Goal: Task Accomplishment & Management: Complete application form

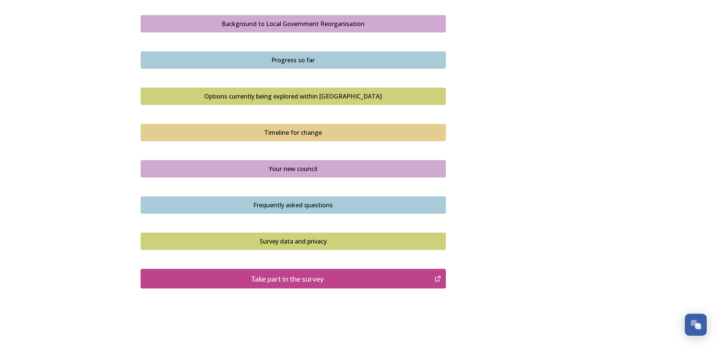
scroll to position [427, 0]
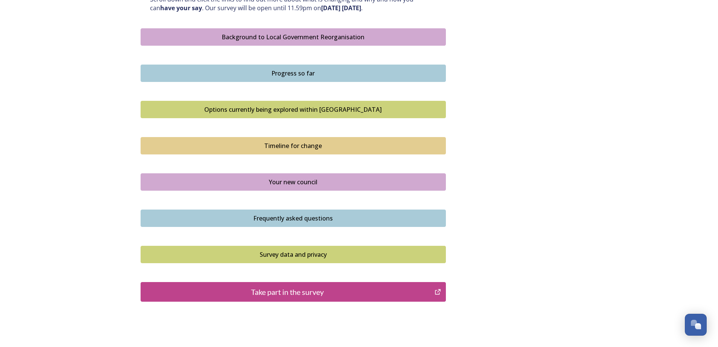
click at [295, 292] on div "Take part in the survey" at bounding box center [288, 291] width 286 height 11
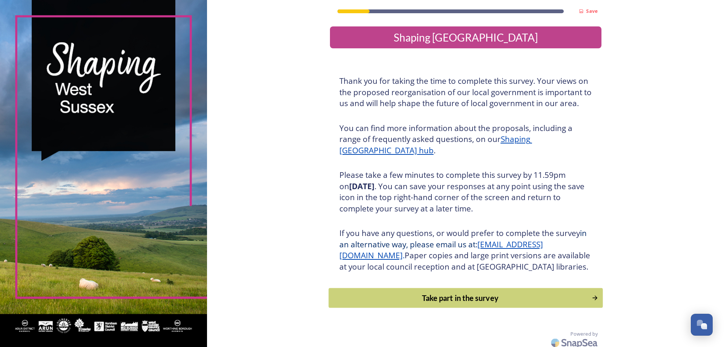
click at [448, 303] on div "Take part in the survey" at bounding box center [460, 297] width 255 height 11
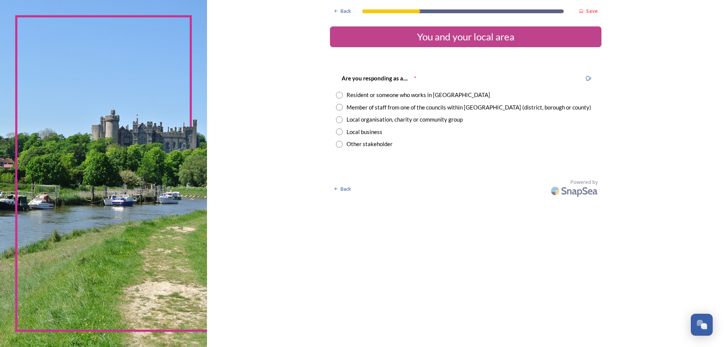
click at [339, 96] on input "radio" at bounding box center [339, 95] width 7 height 7
radio input "true"
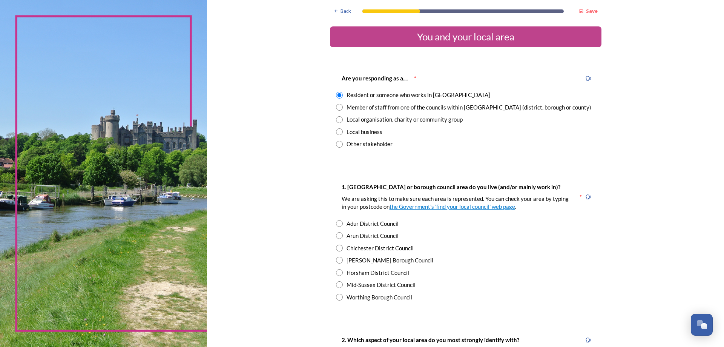
click at [336, 260] on input "radio" at bounding box center [339, 259] width 7 height 7
radio input "true"
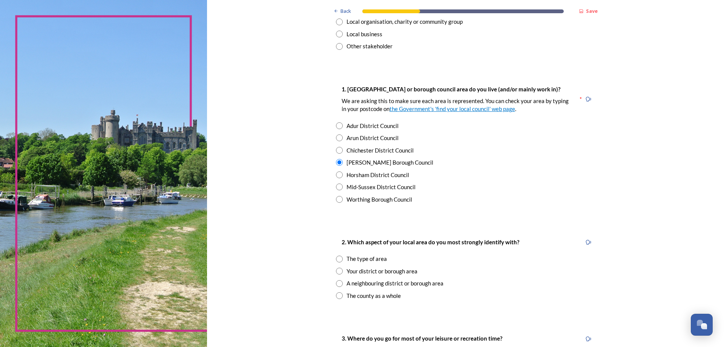
scroll to position [113, 0]
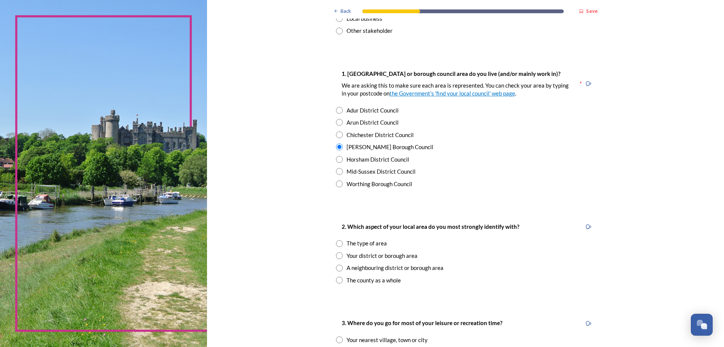
click at [336, 254] on input "radio" at bounding box center [339, 255] width 7 height 7
radio input "true"
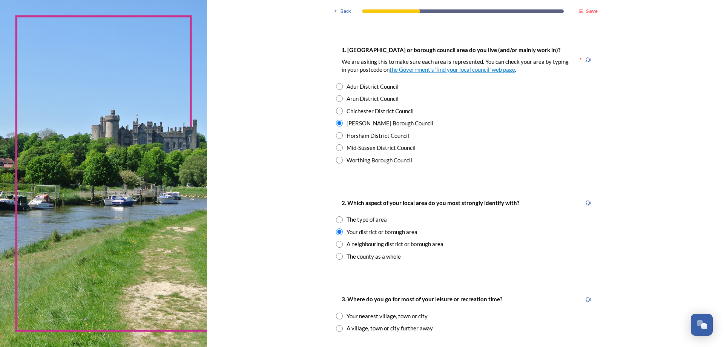
scroll to position [189, 0]
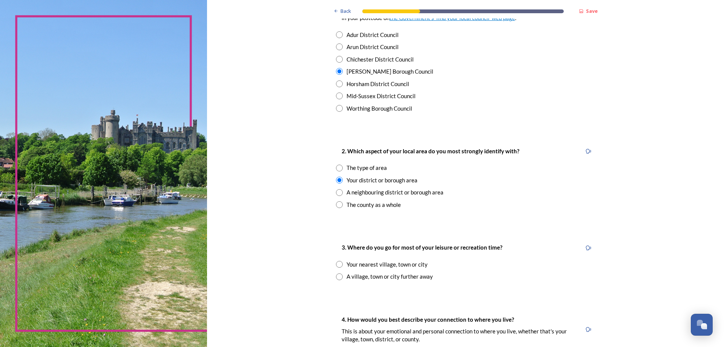
click at [336, 265] on input "radio" at bounding box center [339, 264] width 7 height 7
radio input "true"
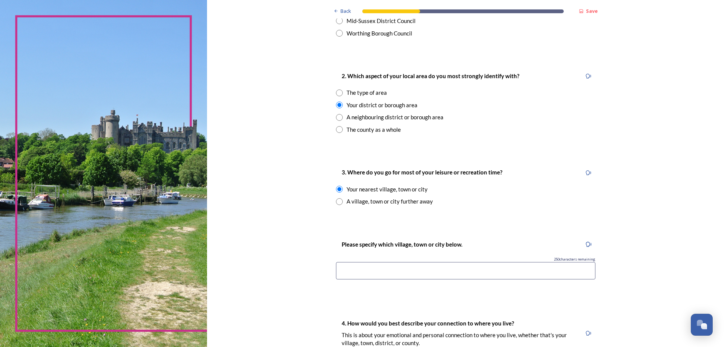
scroll to position [264, 0]
click at [345, 268] on input at bounding box center [465, 269] width 259 height 17
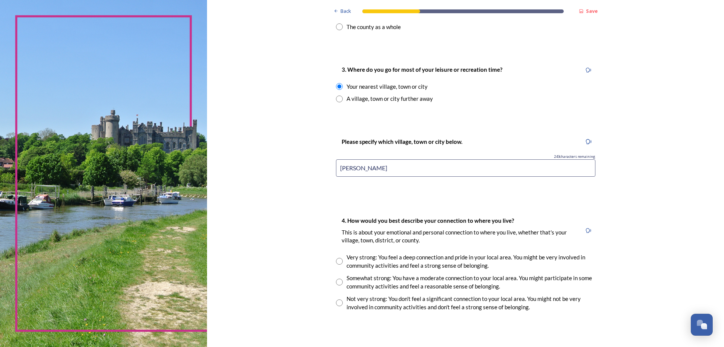
scroll to position [377, 0]
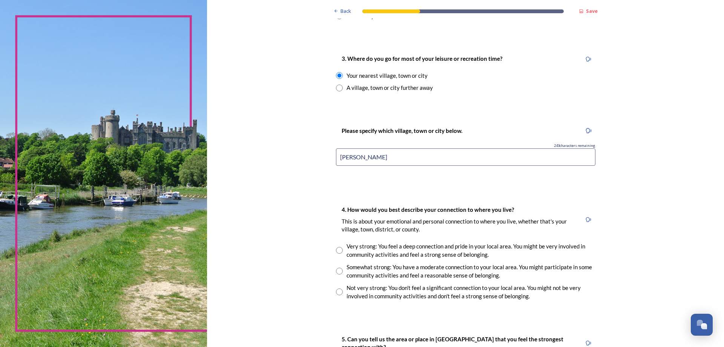
type input "[PERSON_NAME]"
click at [336, 271] on input "radio" at bounding box center [339, 270] width 7 height 7
radio input "true"
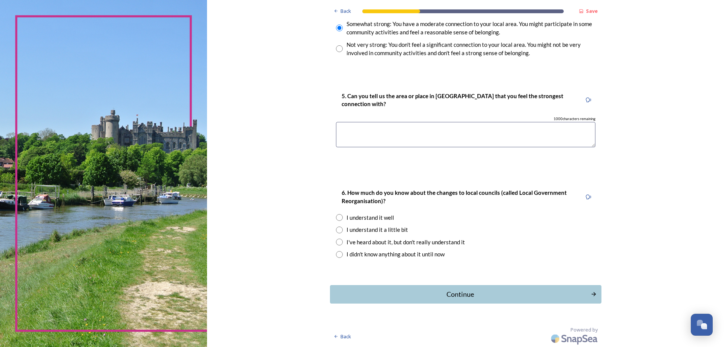
scroll to position [620, 0]
click at [352, 132] on textarea at bounding box center [465, 133] width 259 height 25
type textarea "[PERSON_NAME]"
click at [338, 241] on input "radio" at bounding box center [339, 241] width 7 height 7
radio input "true"
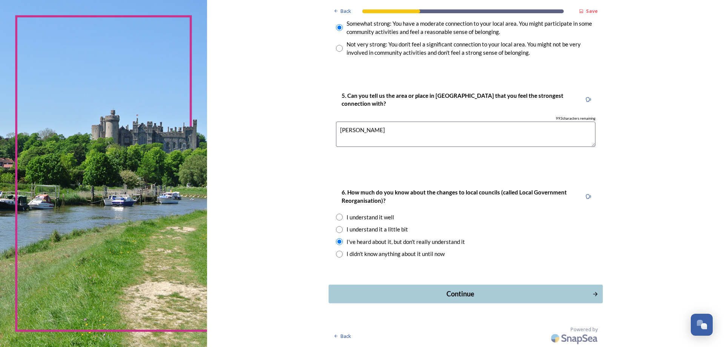
click at [452, 292] on div "Continue" at bounding box center [460, 293] width 255 height 10
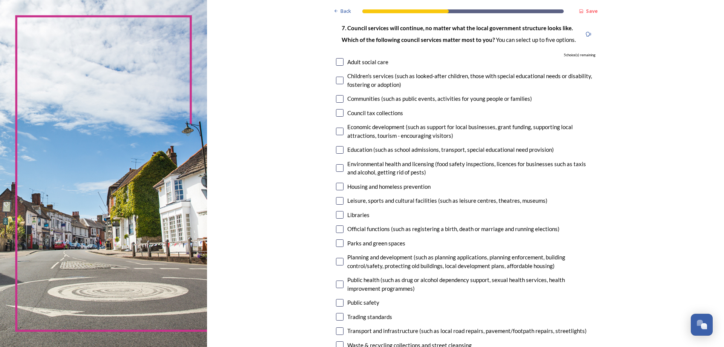
scroll to position [0, 0]
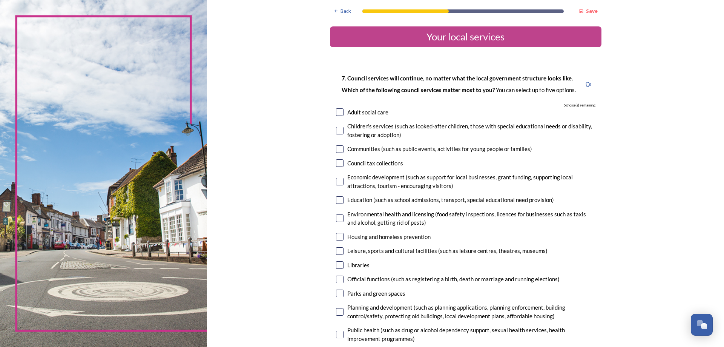
click at [336, 113] on input "checkbox" at bounding box center [340, 112] width 8 height 8
checkbox input "true"
click at [338, 264] on input "checkbox" at bounding box center [340, 265] width 8 height 8
checkbox input "true"
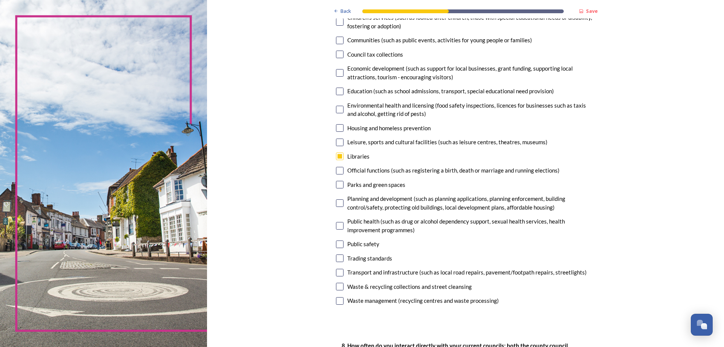
scroll to position [113, 0]
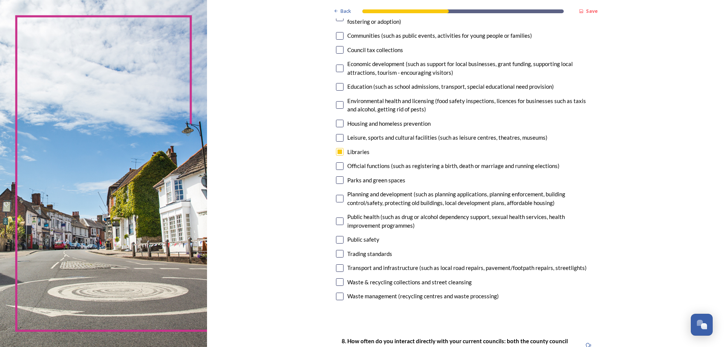
click at [336, 282] on input "checkbox" at bounding box center [340, 282] width 8 height 8
checkbox input "true"
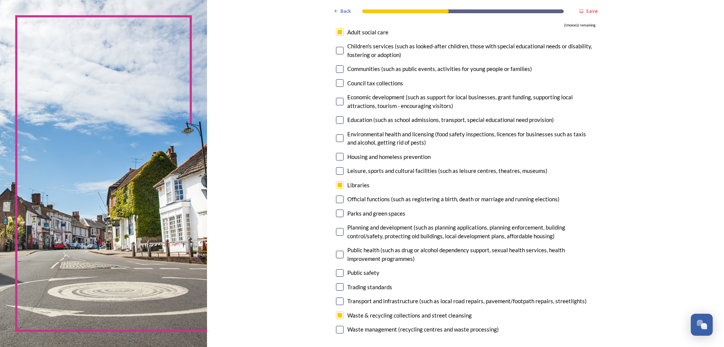
scroll to position [38, 0]
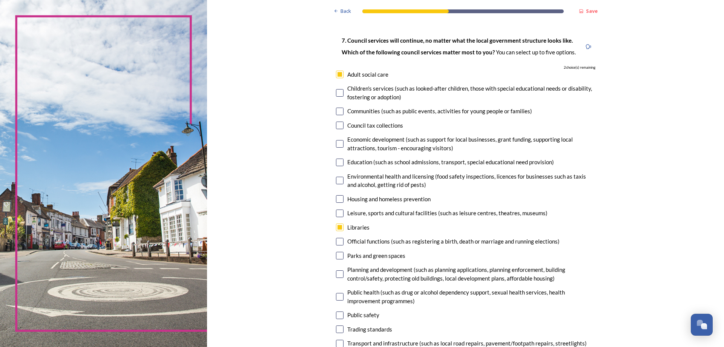
click at [336, 126] on input "checkbox" at bounding box center [340, 125] width 8 height 8
checkbox input "true"
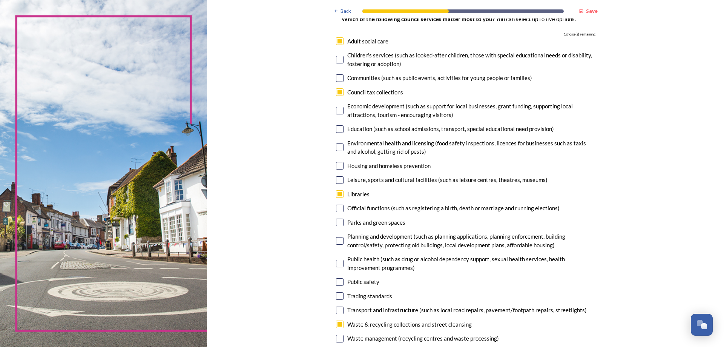
scroll to position [113, 0]
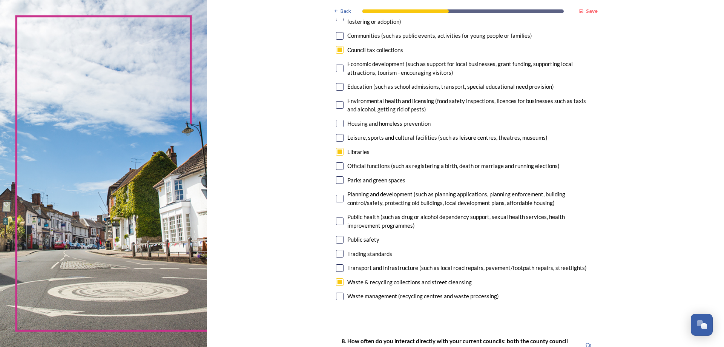
click at [337, 179] on input "checkbox" at bounding box center [340, 180] width 8 height 8
checkbox input "true"
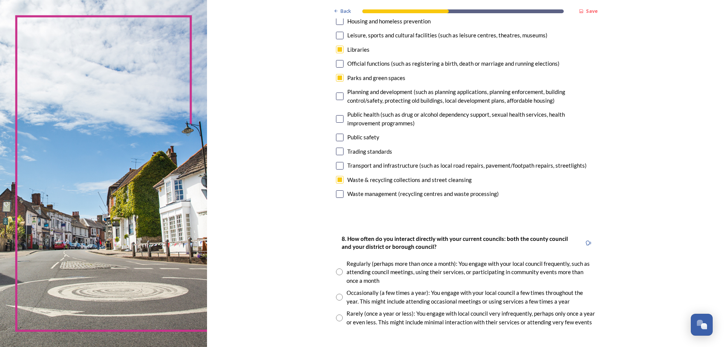
scroll to position [264, 0]
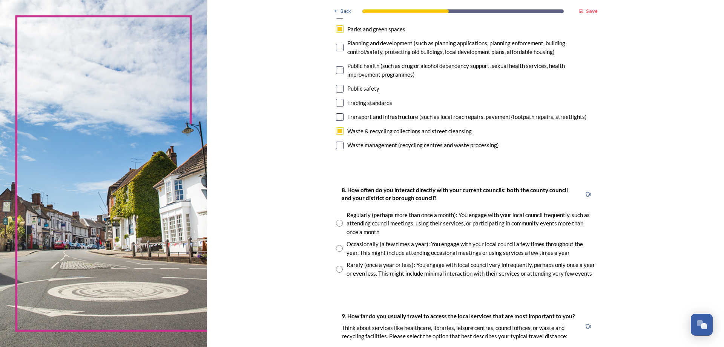
click at [336, 268] on input "radio" at bounding box center [339, 268] width 7 height 7
radio input "true"
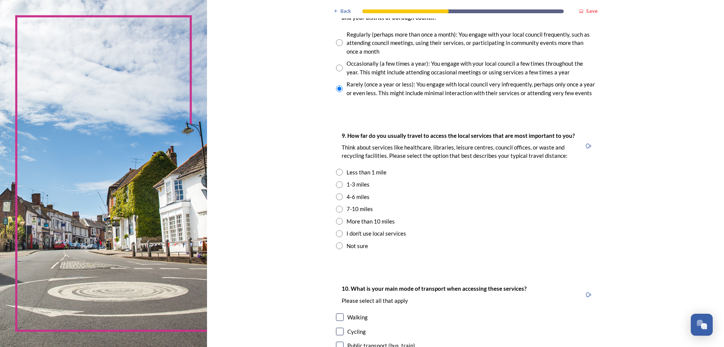
scroll to position [452, 0]
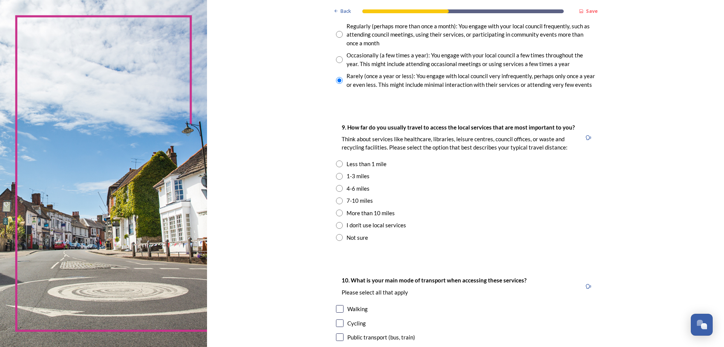
click at [336, 176] on input "radio" at bounding box center [339, 176] width 7 height 7
radio input "true"
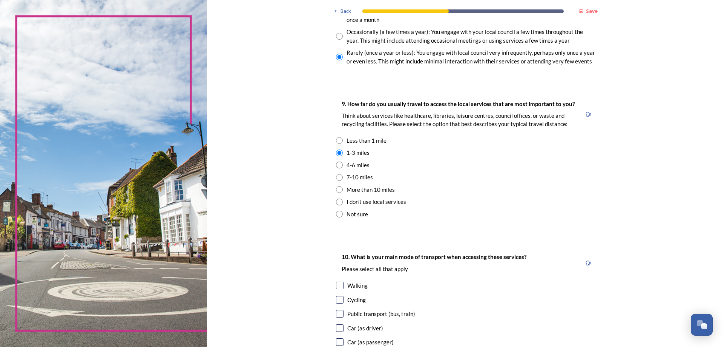
scroll to position [528, 0]
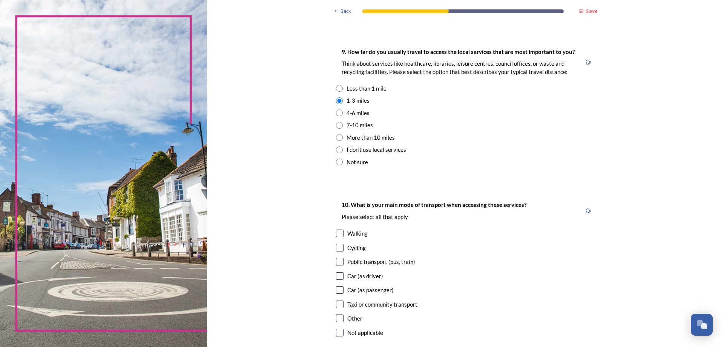
click at [336, 262] on input "checkbox" at bounding box center [340, 262] width 8 height 8
checkbox input "true"
click at [336, 304] on input "checkbox" at bounding box center [340, 304] width 8 height 8
checkbox input "true"
click at [337, 290] on input "checkbox" at bounding box center [340, 290] width 8 height 8
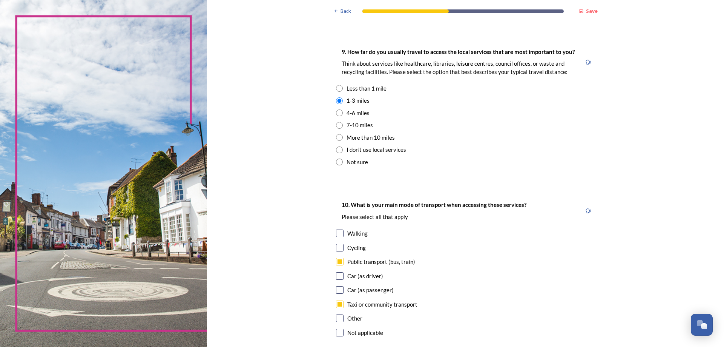
checkbox input "true"
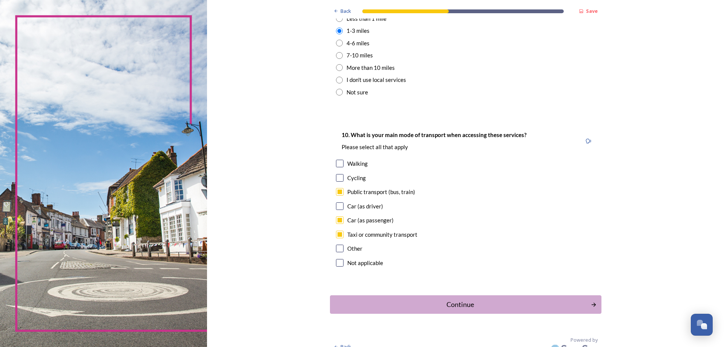
scroll to position [603, 0]
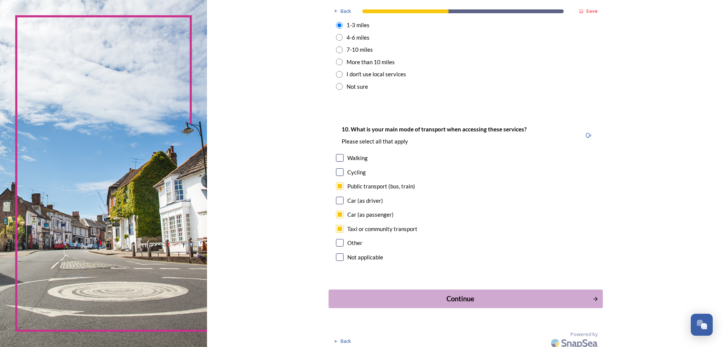
click at [452, 295] on div "Continue" at bounding box center [460, 298] width 255 height 10
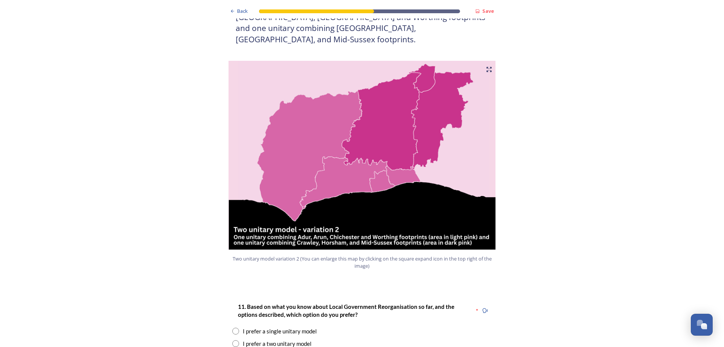
scroll to position [754, 0]
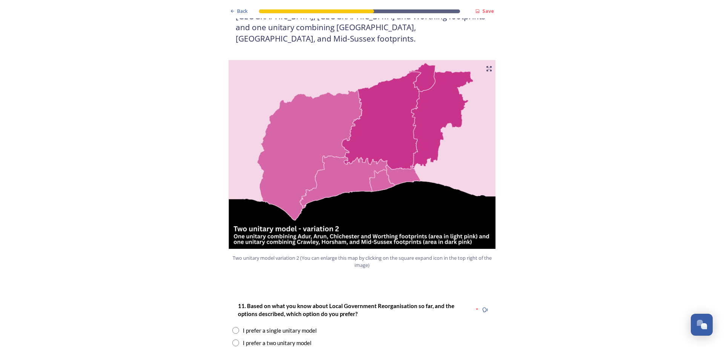
drag, startPoint x: 233, startPoint y: 322, endPoint x: 224, endPoint y: 322, distance: 8.7
click at [226, 322] on div "11. Based on what you know about Local Government Reorganisation so far, and th…" at bounding box center [361, 329] width 271 height 73
click at [232, 339] on input "radio" at bounding box center [235, 342] width 7 height 7
radio input "true"
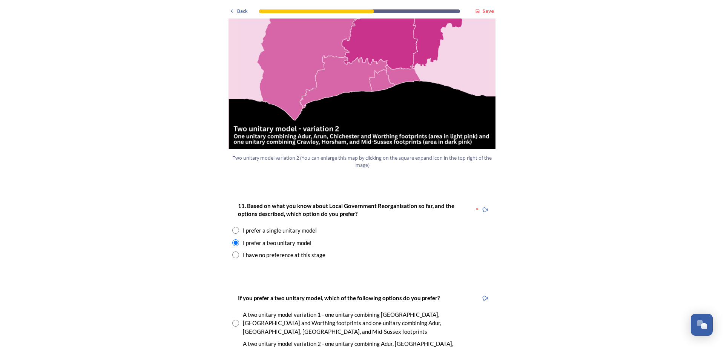
scroll to position [867, 0]
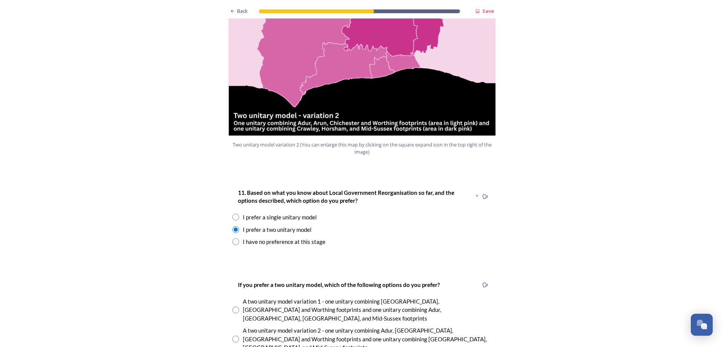
click at [232, 335] on input "radio" at bounding box center [235, 338] width 7 height 7
radio input "true"
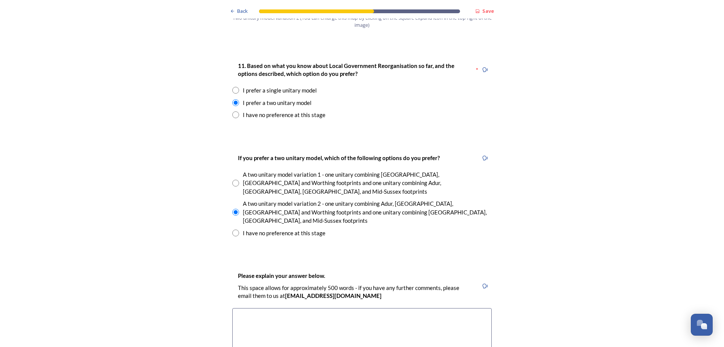
scroll to position [1018, 0]
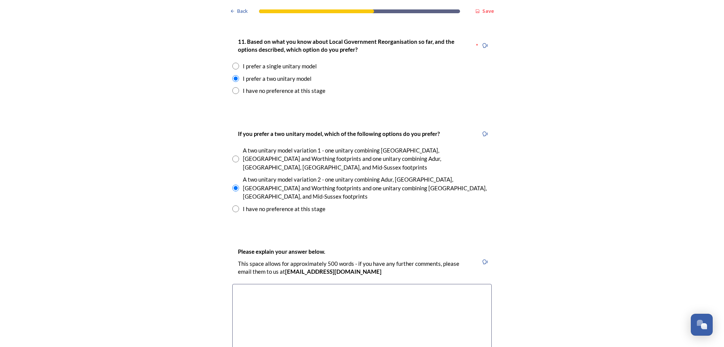
click at [242, 284] on textarea at bounding box center [361, 326] width 259 height 85
click at [399, 284] on textarea "The chosen option allows for a more cohesive pattern of service provisioon" at bounding box center [361, 326] width 259 height 85
click at [410, 284] on textarea "The chosen option allows for a more cohesive pattern of service provisioon" at bounding box center [361, 326] width 259 height 85
click at [415, 284] on textarea "The chosen option allows for a more cohesive pattern of service provision" at bounding box center [361, 326] width 259 height 85
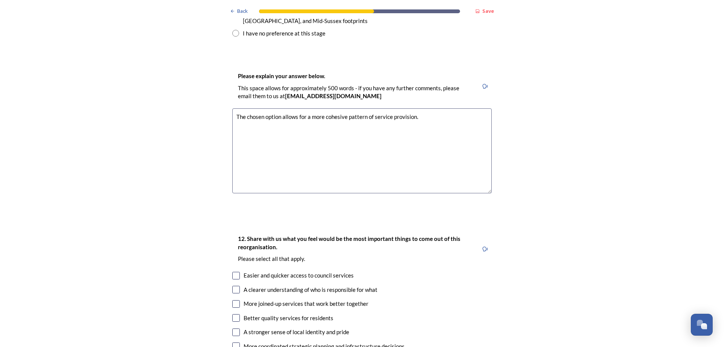
scroll to position [1244, 0]
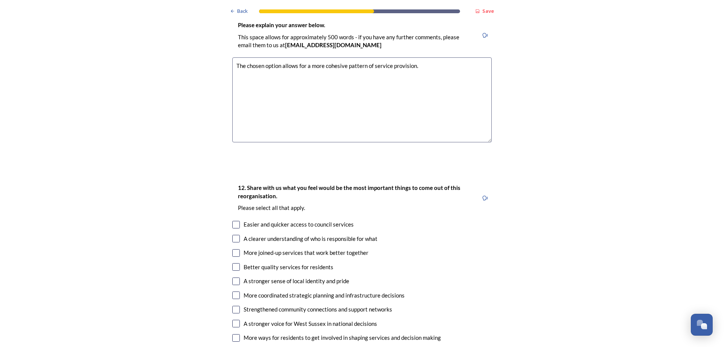
type textarea "The chosen option allows for a more cohesive pattern of service provision."
click at [233, 221] on input "checkbox" at bounding box center [236, 225] width 8 height 8
checkbox input "true"
click at [232, 235] on input "checkbox" at bounding box center [236, 239] width 8 height 8
checkbox input "true"
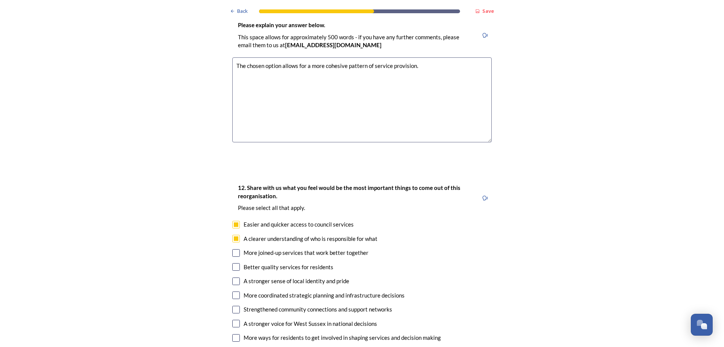
click at [232, 249] on input "checkbox" at bounding box center [236, 253] width 8 height 8
checkbox input "true"
click at [234, 277] on input "checkbox" at bounding box center [236, 281] width 8 height 8
checkbox input "true"
drag, startPoint x: 235, startPoint y: 227, endPoint x: 232, endPoint y: 230, distance: 4.0
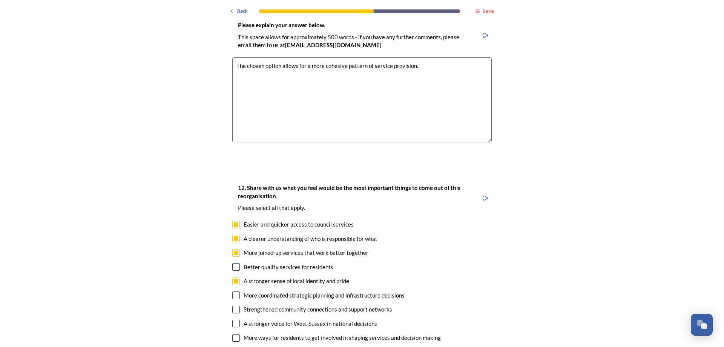
click at [233, 263] on input "checkbox" at bounding box center [236, 267] width 8 height 8
checkbox input "true"
click at [233, 319] on input "checkbox" at bounding box center [236, 323] width 8 height 8
checkbox input "true"
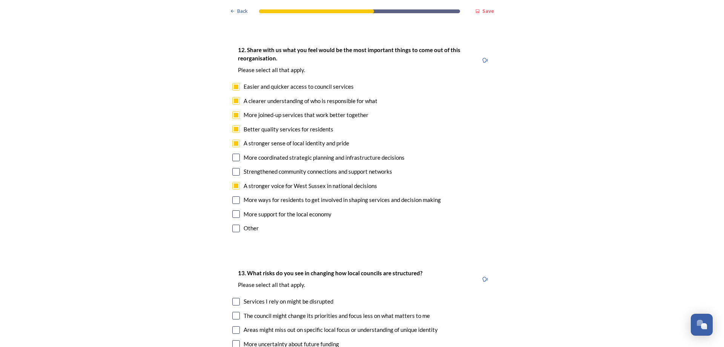
scroll to position [1395, 0]
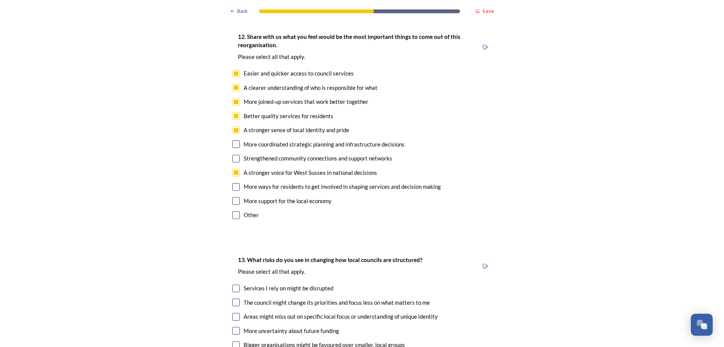
click at [233, 284] on input "checkbox" at bounding box center [236, 288] width 8 height 8
checkbox input "true"
click at [232, 298] on input "checkbox" at bounding box center [236, 302] width 8 height 8
checkbox input "true"
click at [233, 313] on input "checkbox" at bounding box center [236, 317] width 8 height 8
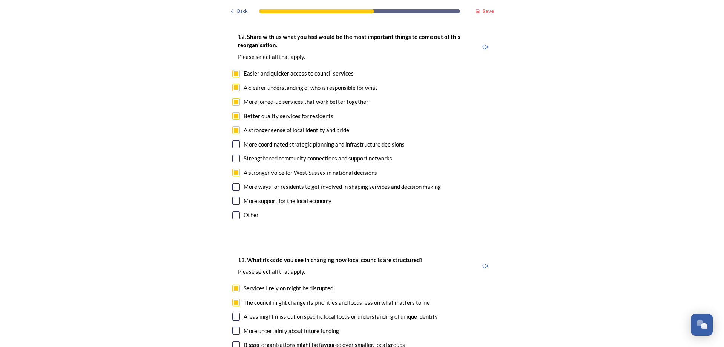
checkbox input "true"
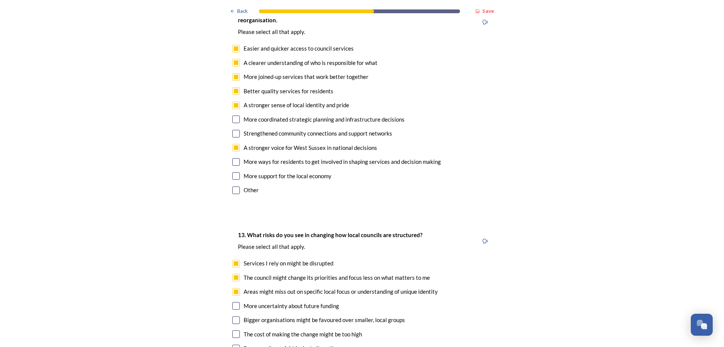
scroll to position [1433, 0]
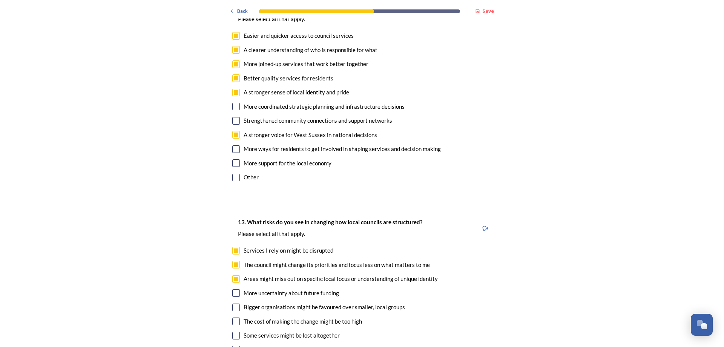
click at [233, 331] on input "checkbox" at bounding box center [236, 335] width 8 height 8
checkbox input "true"
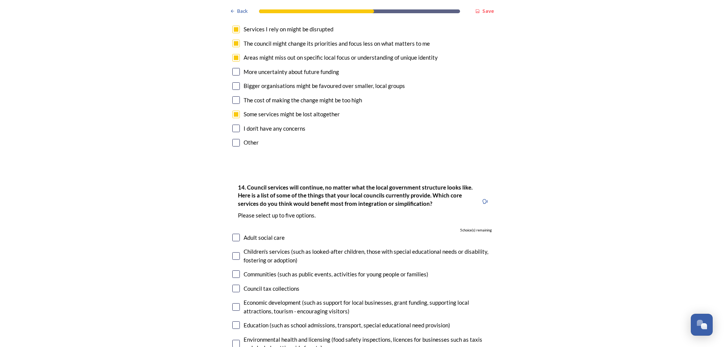
scroll to position [1697, 0]
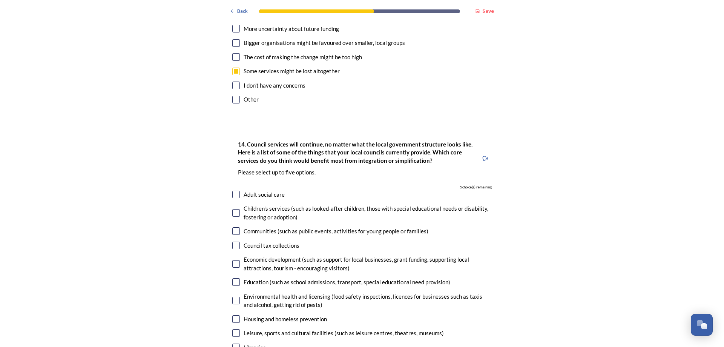
click at [232, 190] on input "checkbox" at bounding box center [236, 194] width 8 height 8
checkbox input "true"
click at [233, 241] on input "checkbox" at bounding box center [236, 245] width 8 height 8
checkbox input "true"
click at [232, 296] on input "checkbox" at bounding box center [236, 300] width 8 height 8
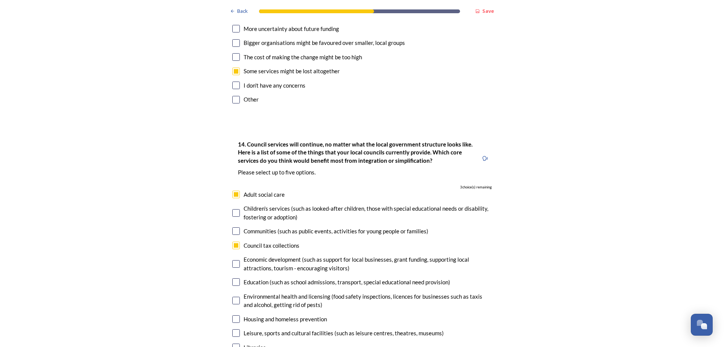
checkbox input "true"
click at [232, 343] on input "checkbox" at bounding box center [236, 347] width 8 height 8
checkbox input "true"
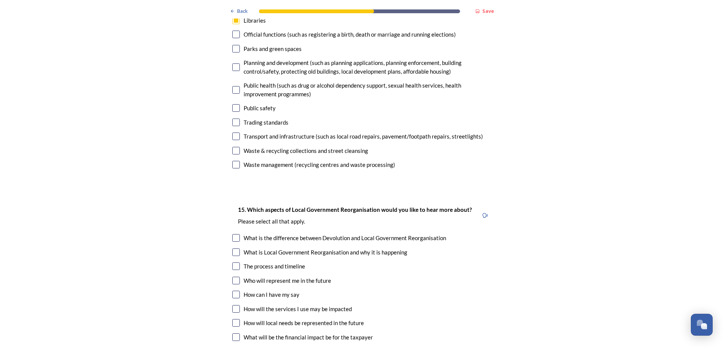
scroll to position [2036, 0]
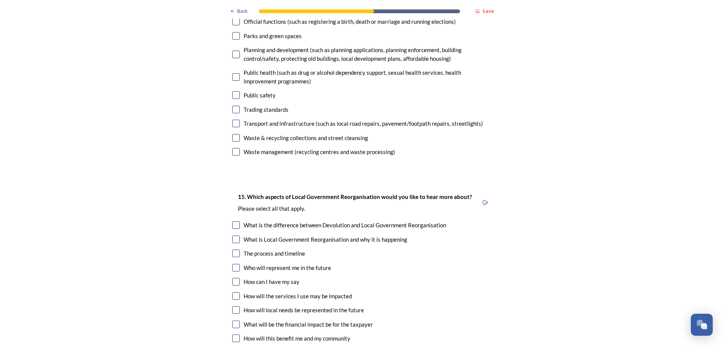
click at [233, 320] on input "checkbox" at bounding box center [236, 324] width 8 height 8
checkbox input "true"
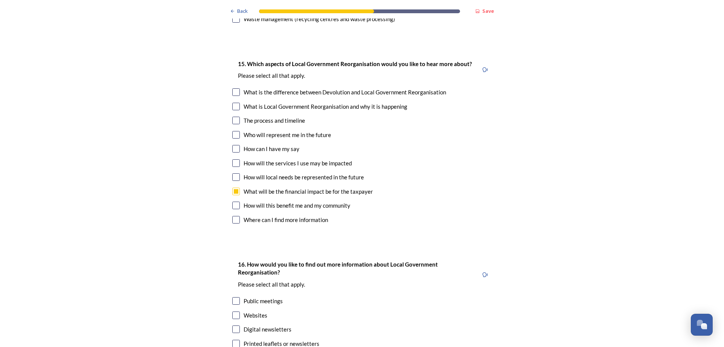
scroll to position [2187, 0]
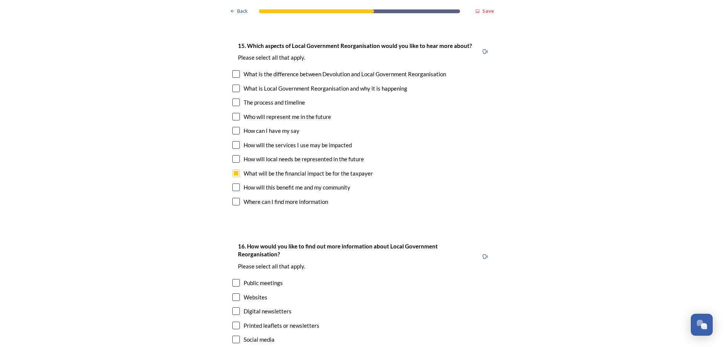
click at [226, 259] on div "16. How would you like to find out more information about Local Government Reor…" at bounding box center [361, 300] width 271 height 133
drag, startPoint x: 232, startPoint y: 259, endPoint x: 225, endPoint y: 260, distance: 6.1
click at [226, 260] on div "16. How would you like to find out more information about Local Government Reor…" at bounding box center [361, 300] width 271 height 133
click at [234, 293] on input "checkbox" at bounding box center [236, 297] width 8 height 8
checkbox input "true"
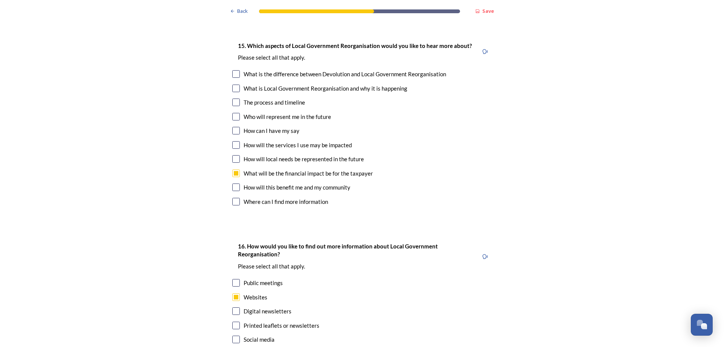
click at [233, 321] on input "checkbox" at bounding box center [236, 325] width 8 height 8
checkbox input "true"
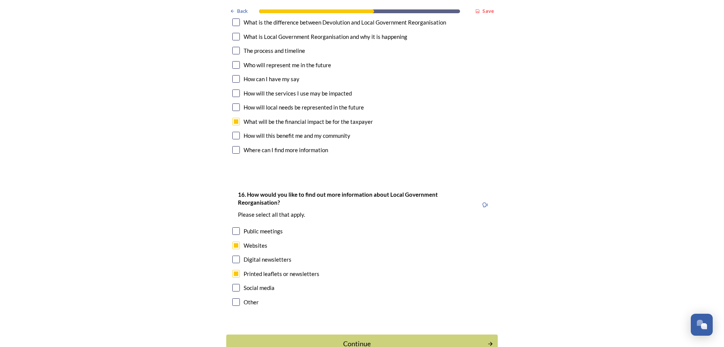
scroll to position [2249, 0]
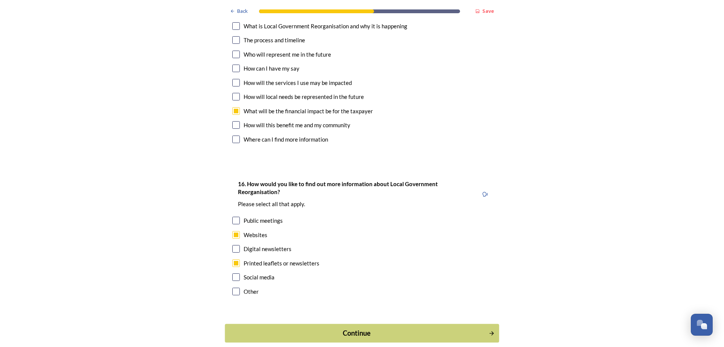
click at [355, 328] on div "Continue" at bounding box center [356, 333] width 255 height 10
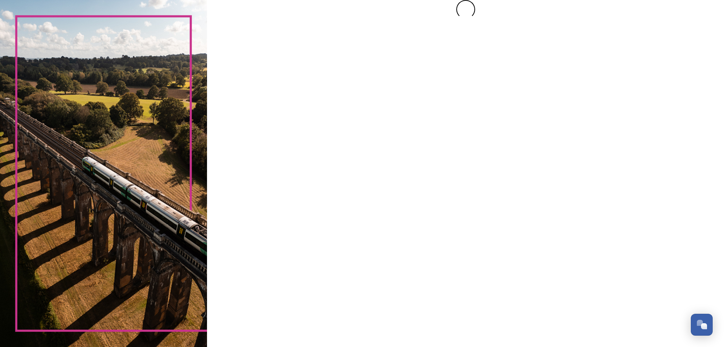
scroll to position [0, 0]
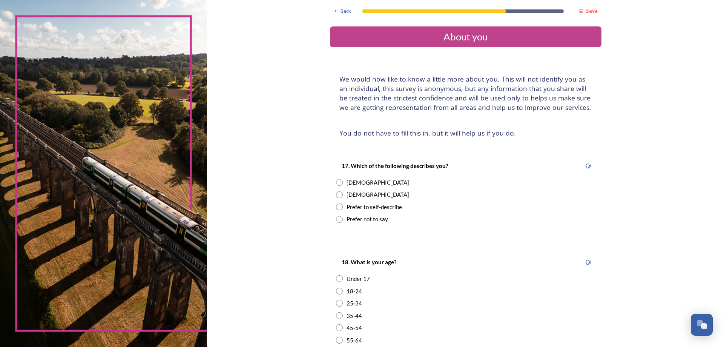
click at [336, 195] on input "radio" at bounding box center [339, 194] width 7 height 7
radio input "true"
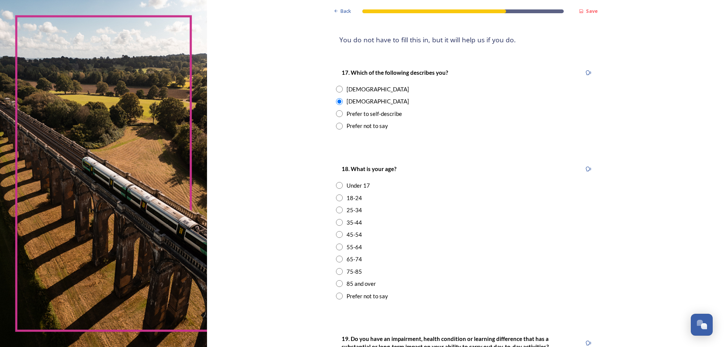
scroll to position [113, 0]
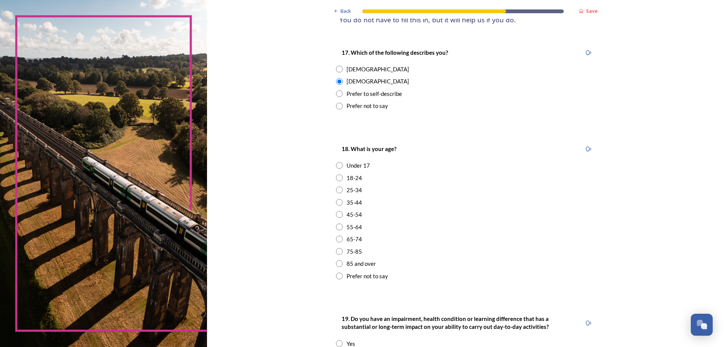
click at [336, 264] on input "radio" at bounding box center [339, 263] width 7 height 7
radio input "true"
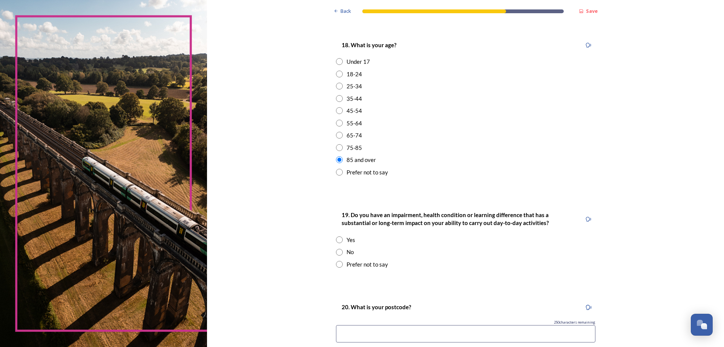
scroll to position [264, 0]
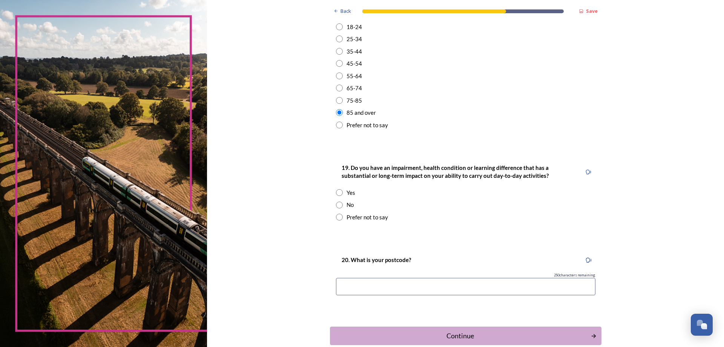
click at [336, 219] on input "radio" at bounding box center [339, 216] width 7 height 7
radio input "true"
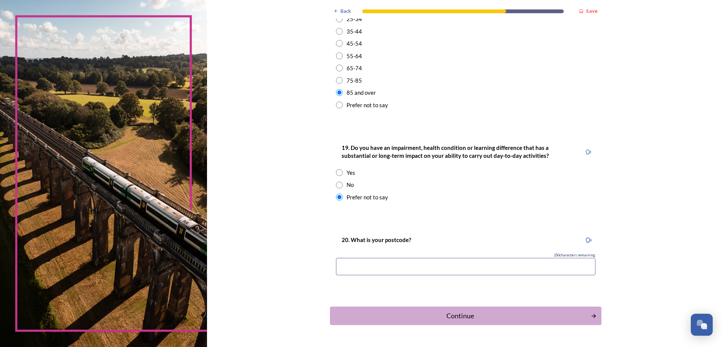
scroll to position [306, 0]
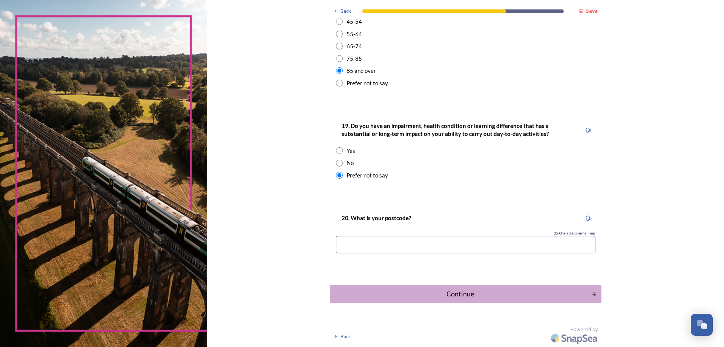
click at [351, 245] on input at bounding box center [465, 244] width 259 height 17
type input "RH10 3AF"
click at [455, 294] on div "Continue" at bounding box center [460, 293] width 255 height 10
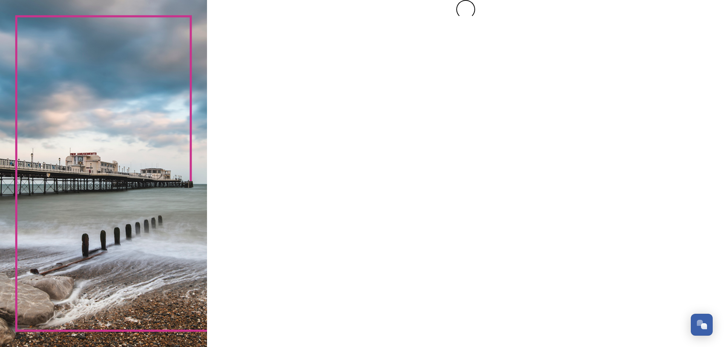
scroll to position [0, 0]
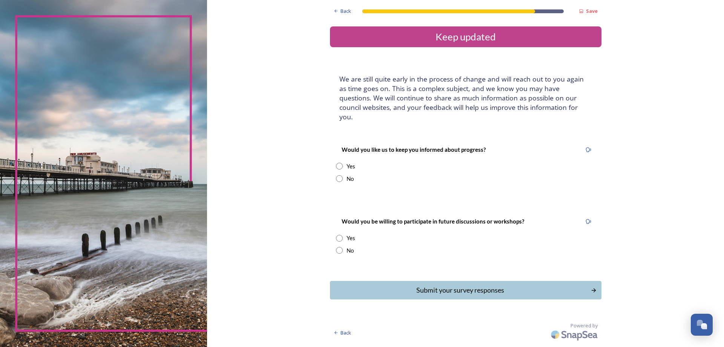
click at [339, 163] on input "radio" at bounding box center [339, 166] width 7 height 7
radio input "true"
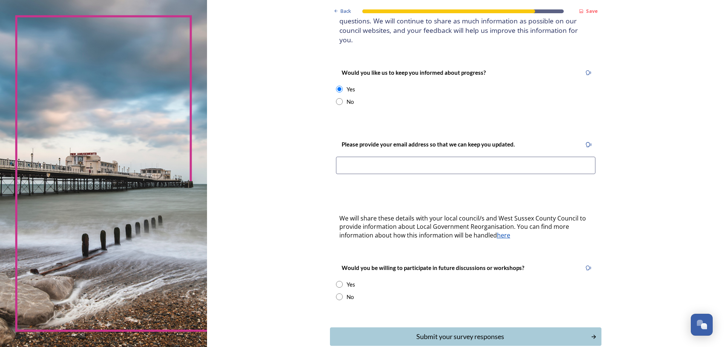
scroll to position [110, 0]
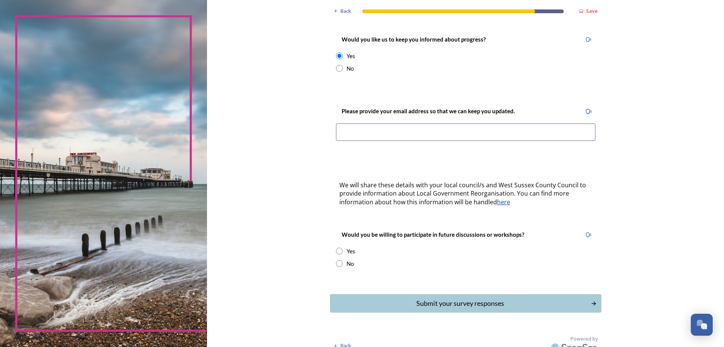
click at [338, 260] on input "radio" at bounding box center [339, 263] width 7 height 7
radio input "true"
drag, startPoint x: 432, startPoint y: 294, endPoint x: 428, endPoint y: 296, distance: 4.4
click at [432, 298] on div "Submit your survey responses" at bounding box center [460, 303] width 255 height 10
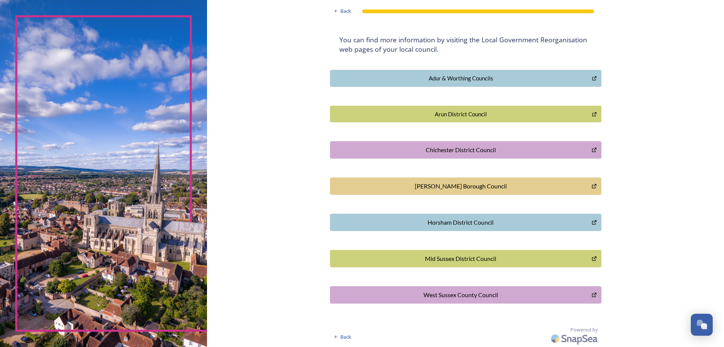
scroll to position [139, 0]
click at [456, 187] on div "[PERSON_NAME] Borough Council" at bounding box center [461, 185] width 254 height 9
